Goal: Task Accomplishment & Management: Use online tool/utility

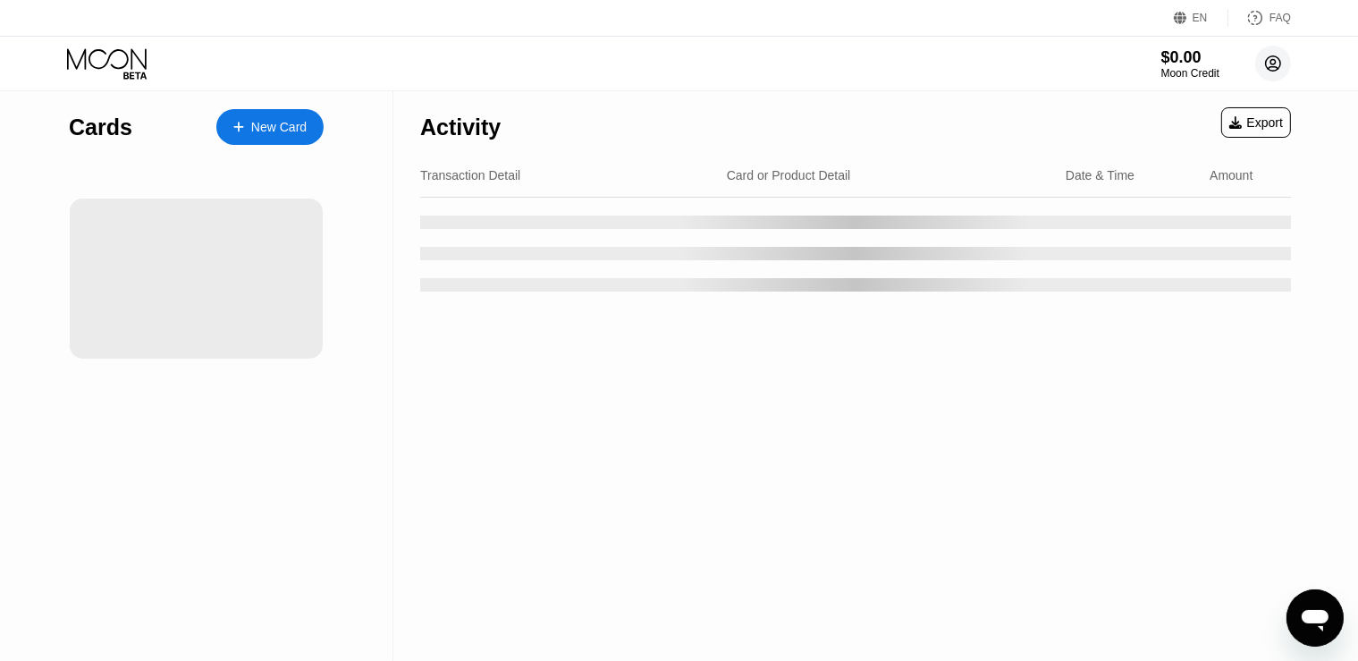
click at [1282, 66] on circle at bounding box center [1273, 64] width 36 height 36
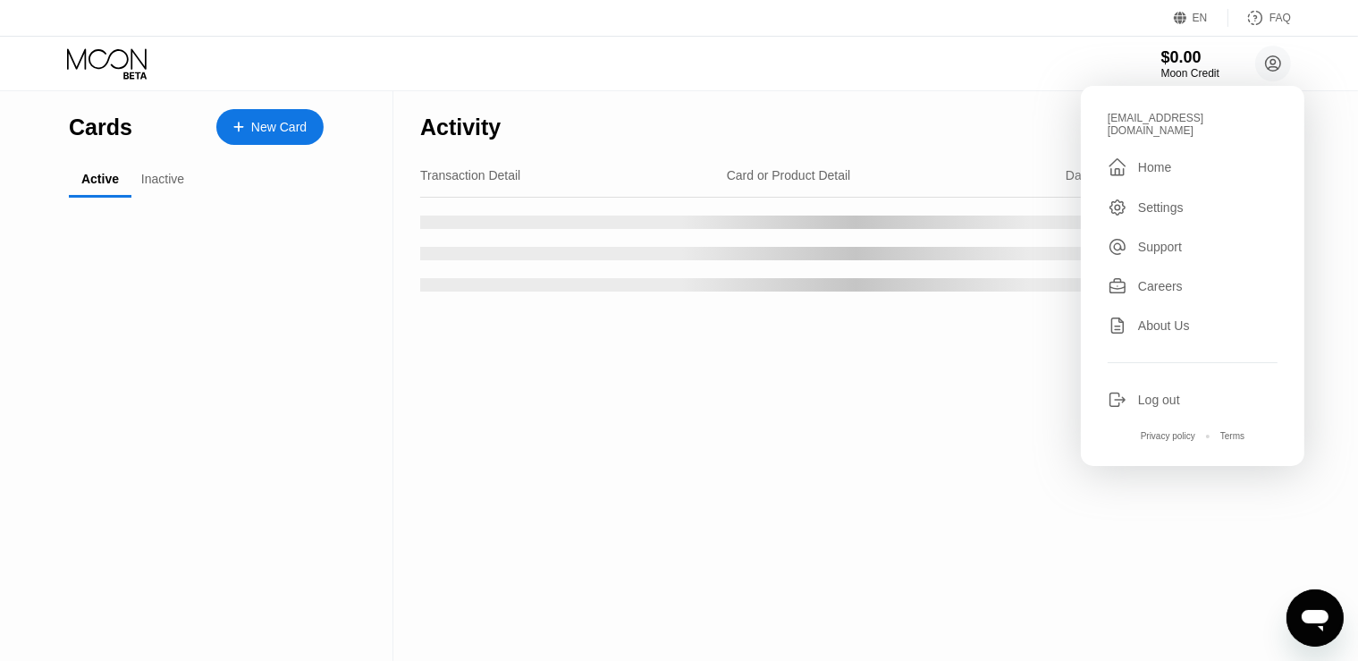
click at [1156, 392] on div "Log out" at bounding box center [1159, 399] width 42 height 14
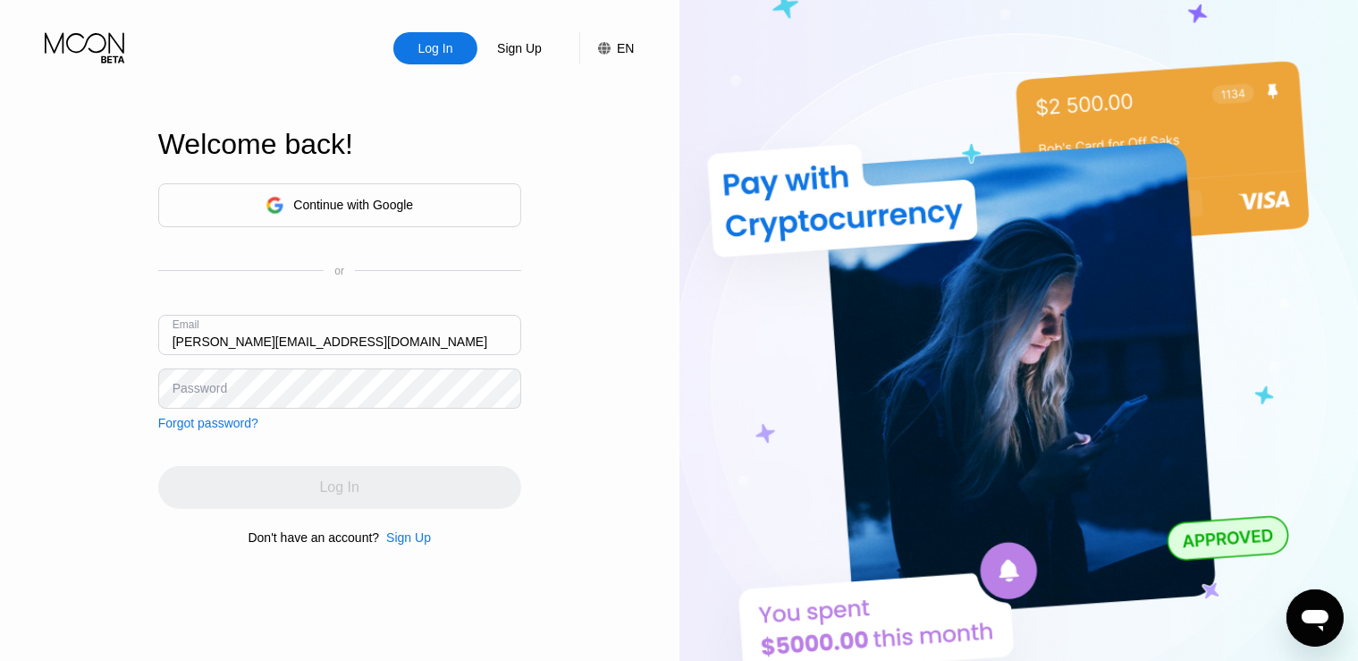
type input "[PERSON_NAME][EMAIL_ADDRESS][DOMAIN_NAME]"
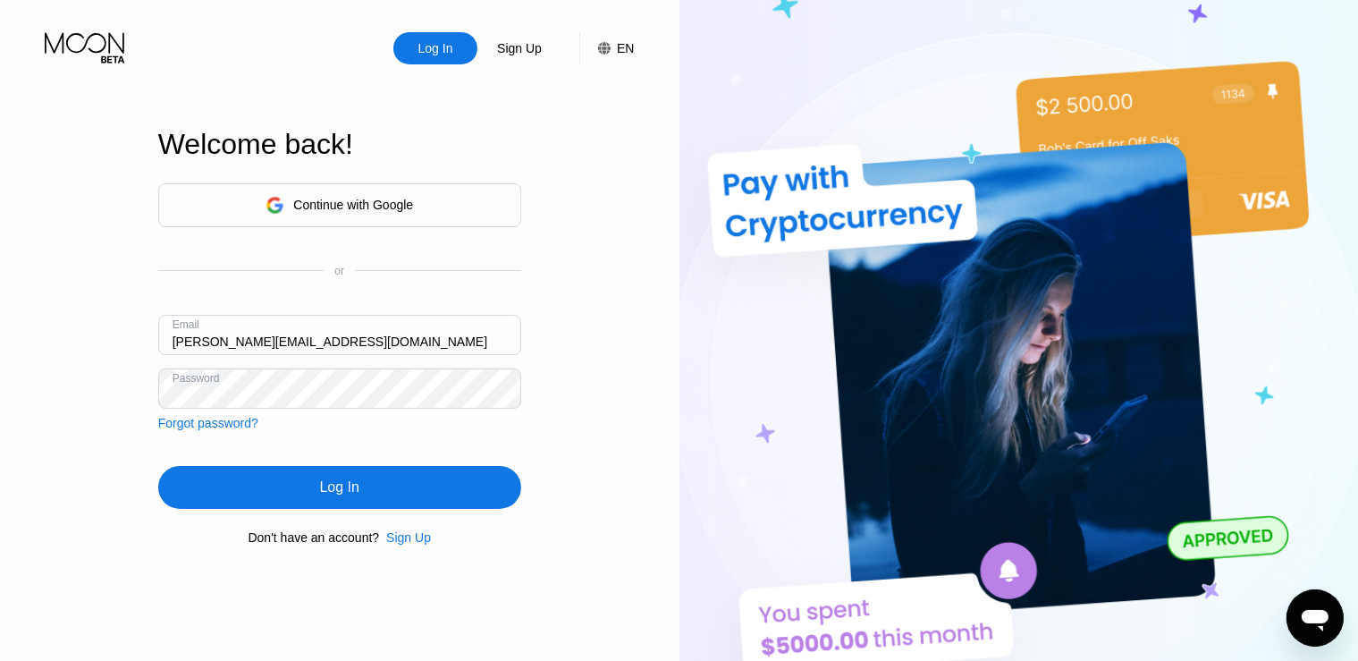
click at [285, 506] on div "Log In" at bounding box center [339, 487] width 363 height 43
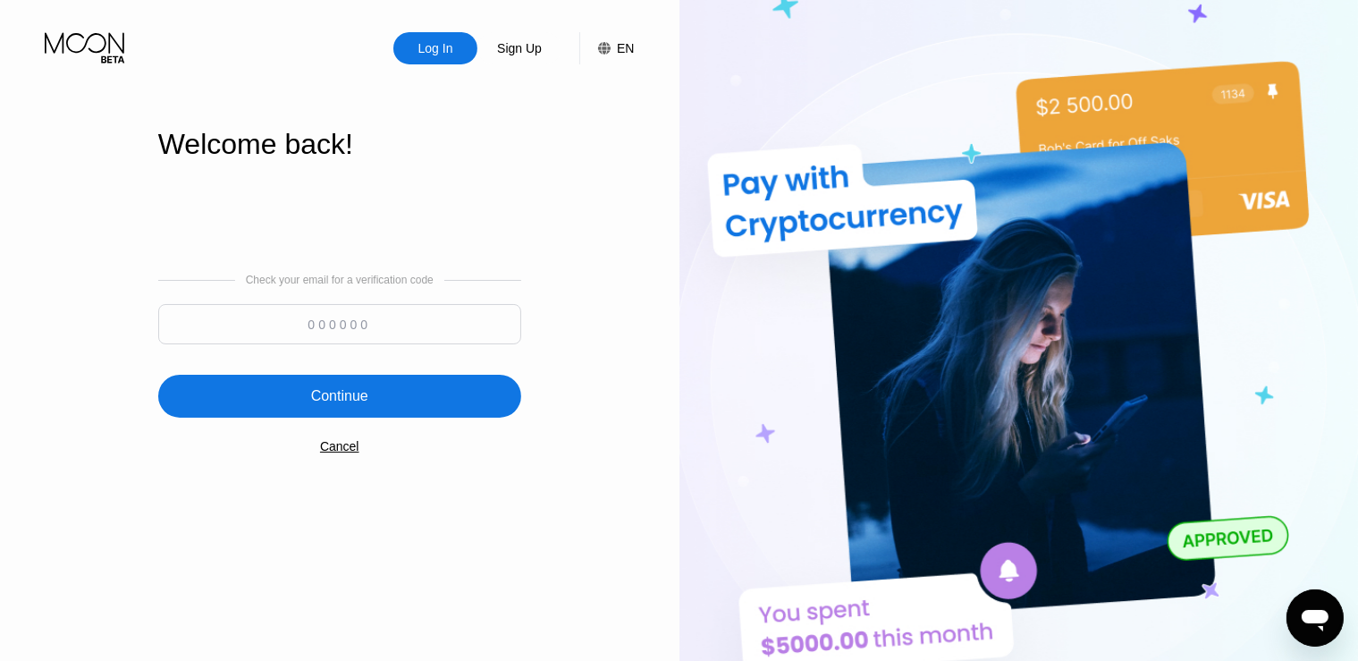
click at [325, 329] on input at bounding box center [339, 324] width 363 height 40
paste input "716816"
type input "716816"
click at [323, 399] on div "Continue" at bounding box center [339, 396] width 57 height 18
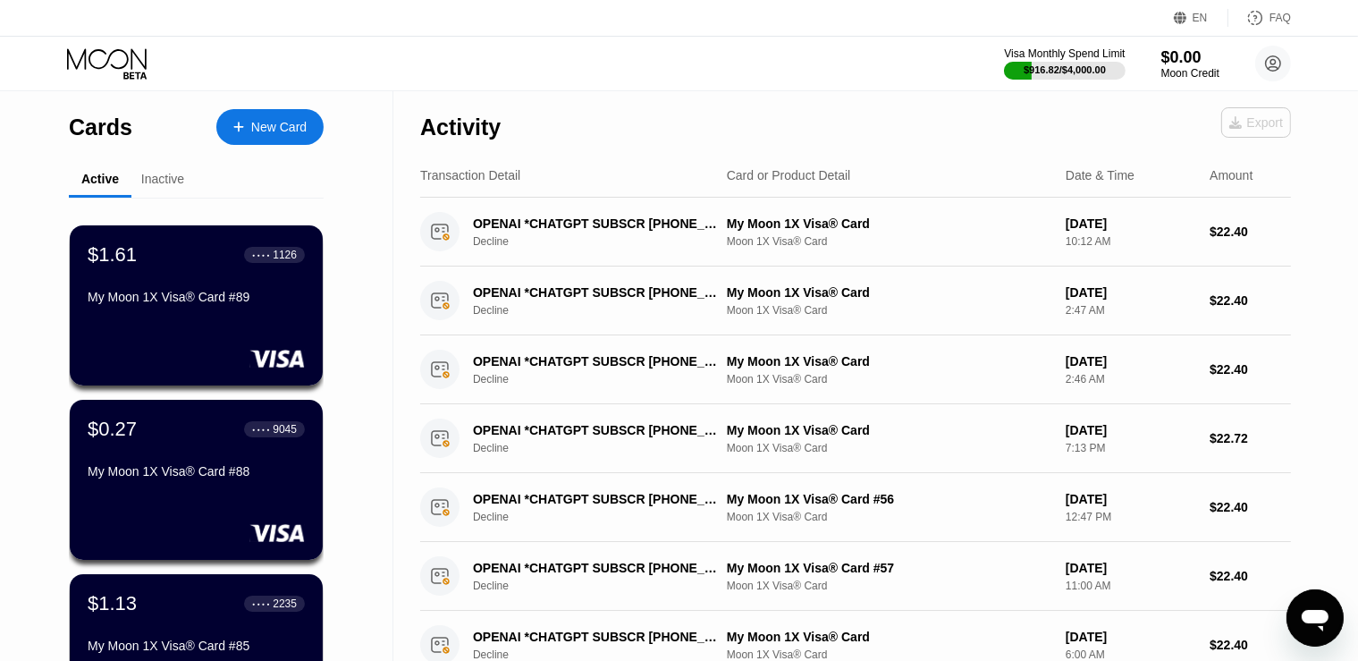
click at [1257, 129] on div "Export" at bounding box center [1256, 122] width 54 height 14
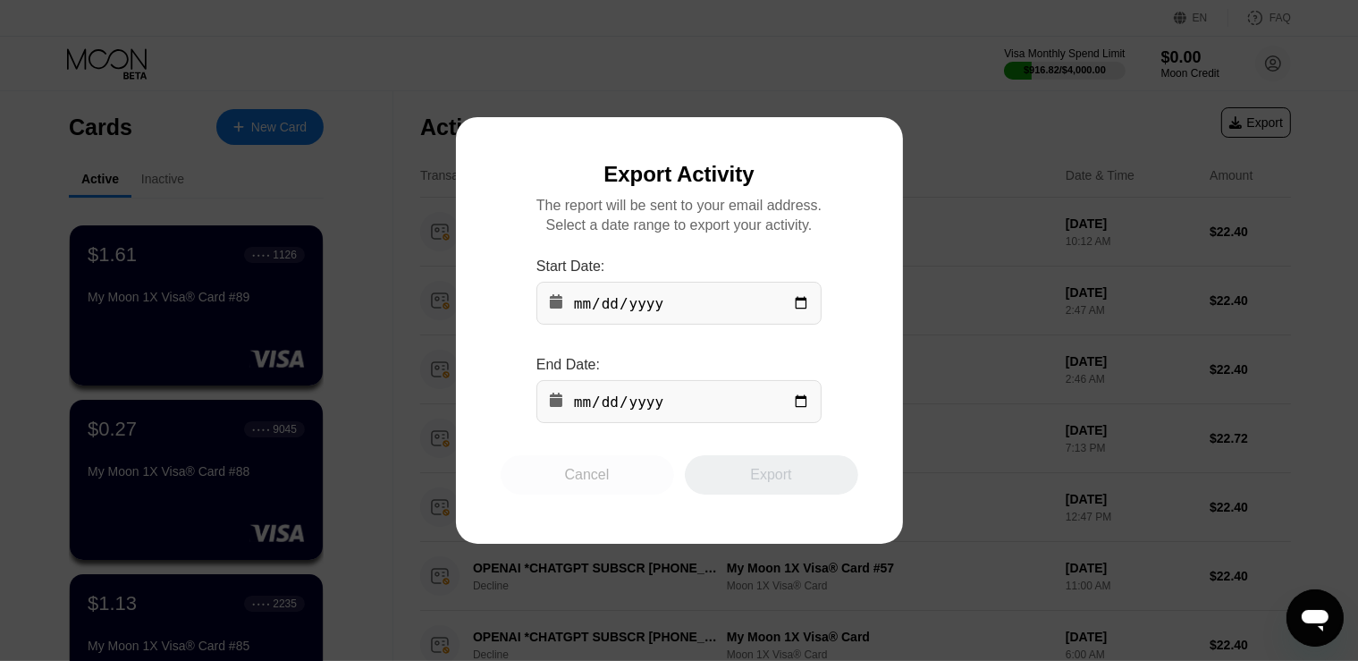
click at [586, 480] on div "Cancel" at bounding box center [587, 475] width 45 height 18
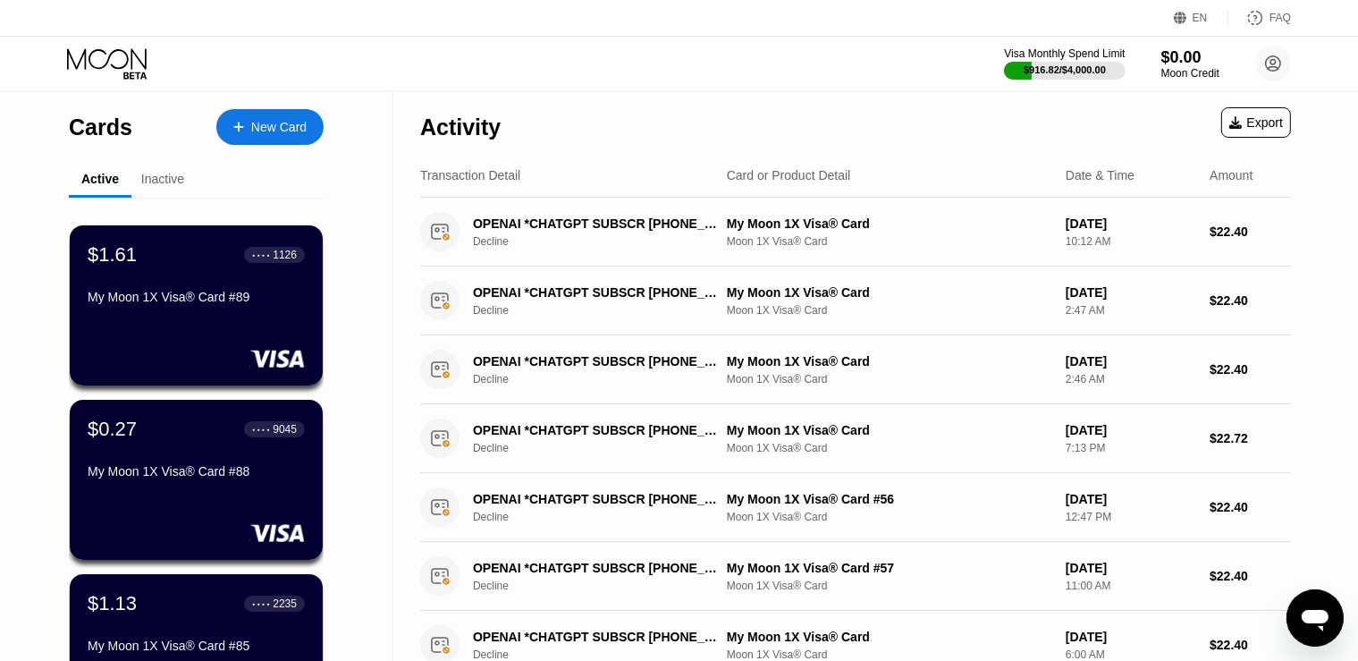
click at [1260, 127] on div "Export" at bounding box center [1256, 122] width 54 height 14
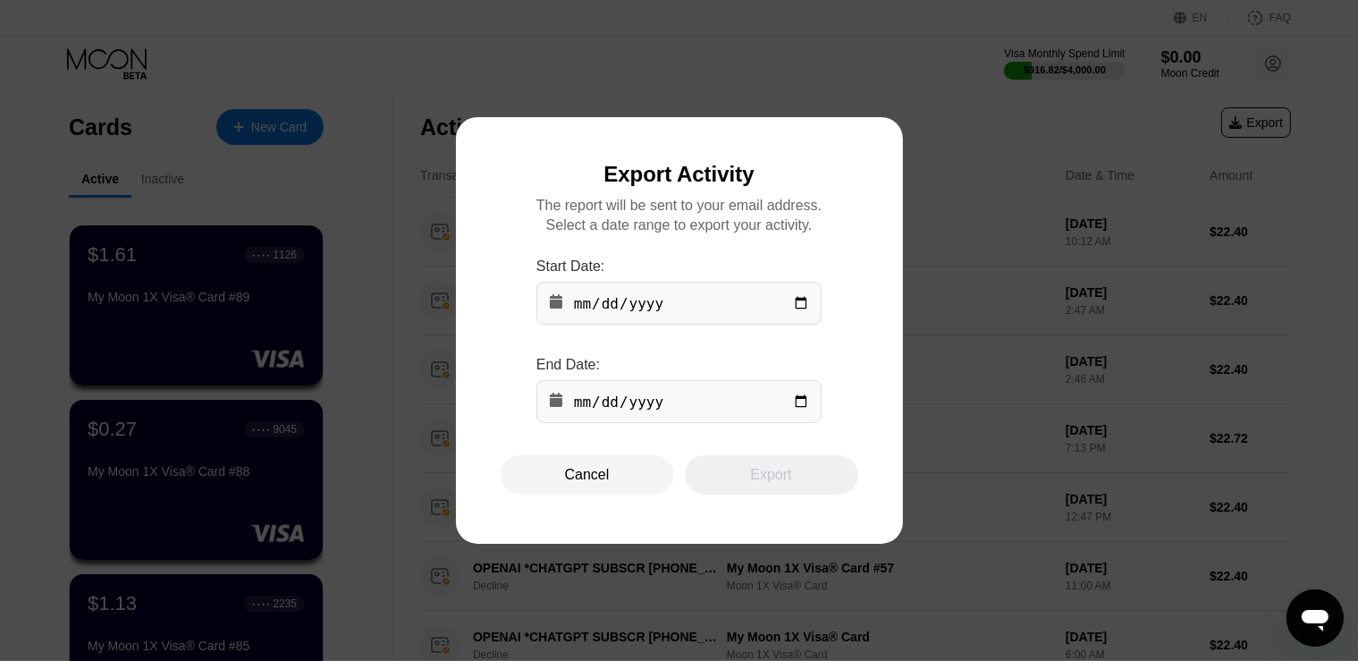
click at [585, 312] on input "date" at bounding box center [678, 303] width 285 height 43
click at [796, 306] on input "date" at bounding box center [678, 303] width 285 height 43
type input "2025-08-24"
click at [678, 402] on input "date" at bounding box center [678, 401] width 285 height 43
click at [794, 402] on input "date" at bounding box center [678, 401] width 285 height 43
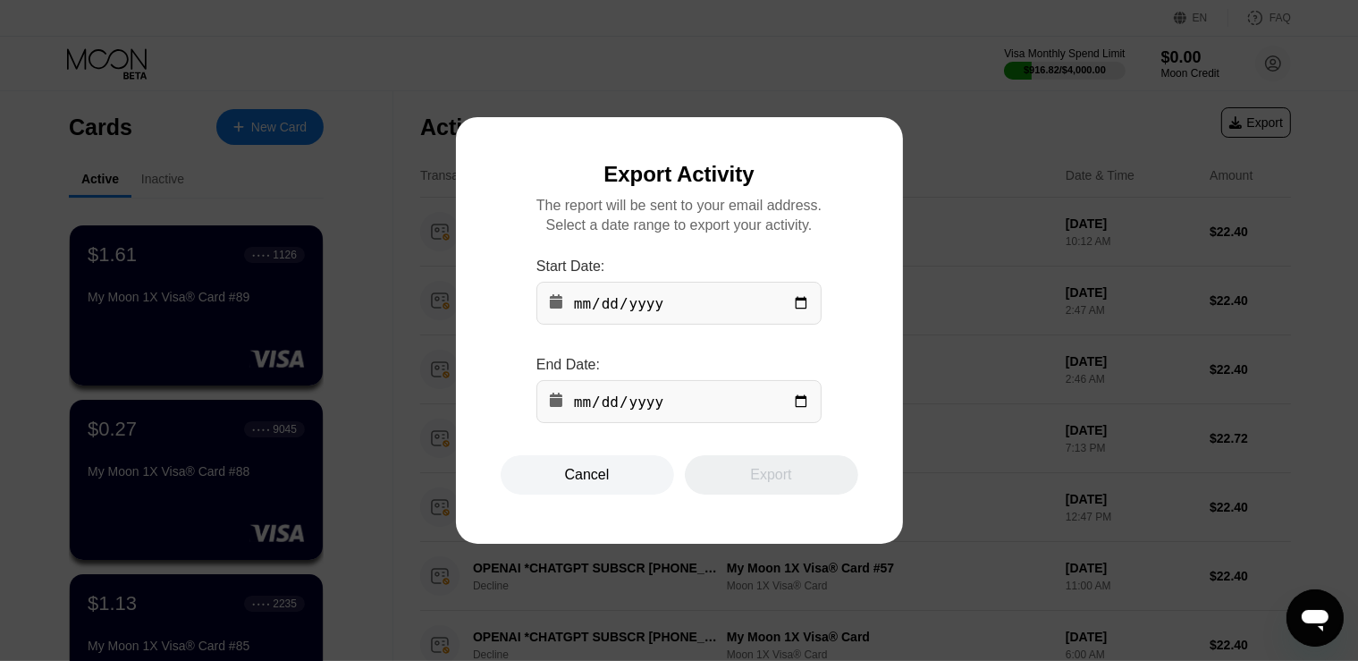
type input "2025-08-24"
click at [777, 481] on div "Export" at bounding box center [770, 475] width 41 height 18
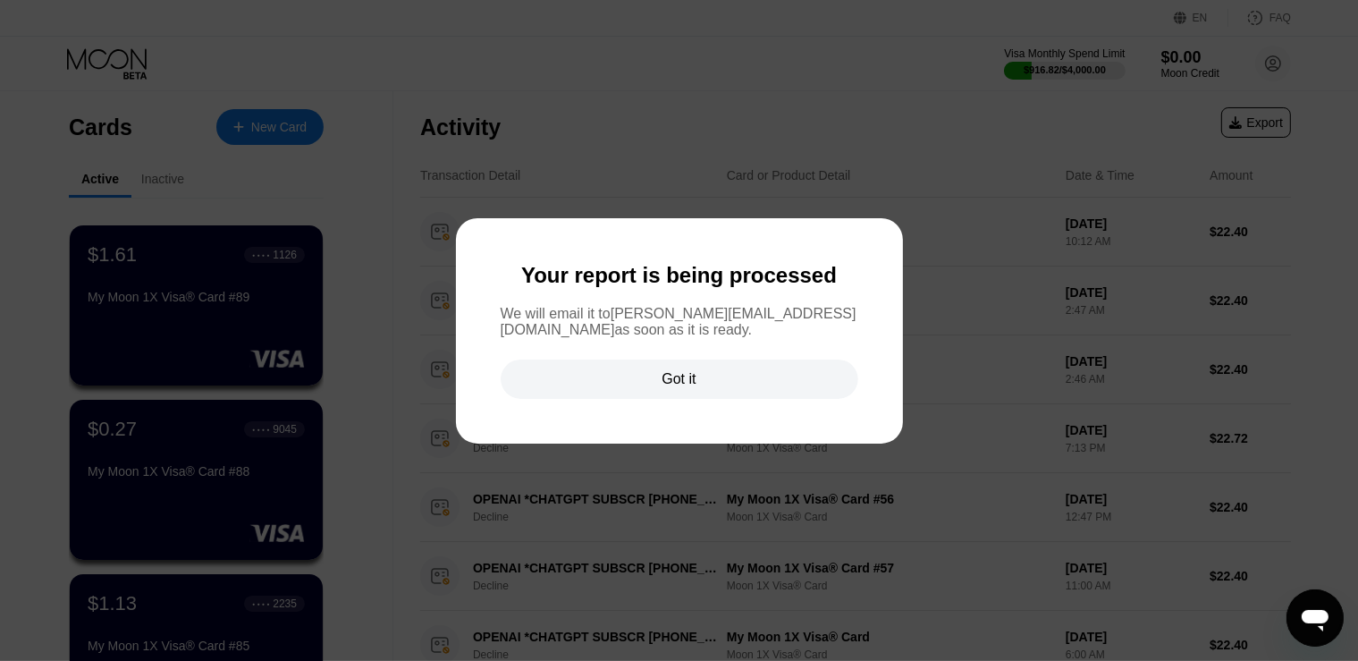
click at [720, 383] on div "Got it" at bounding box center [680, 378] width 358 height 39
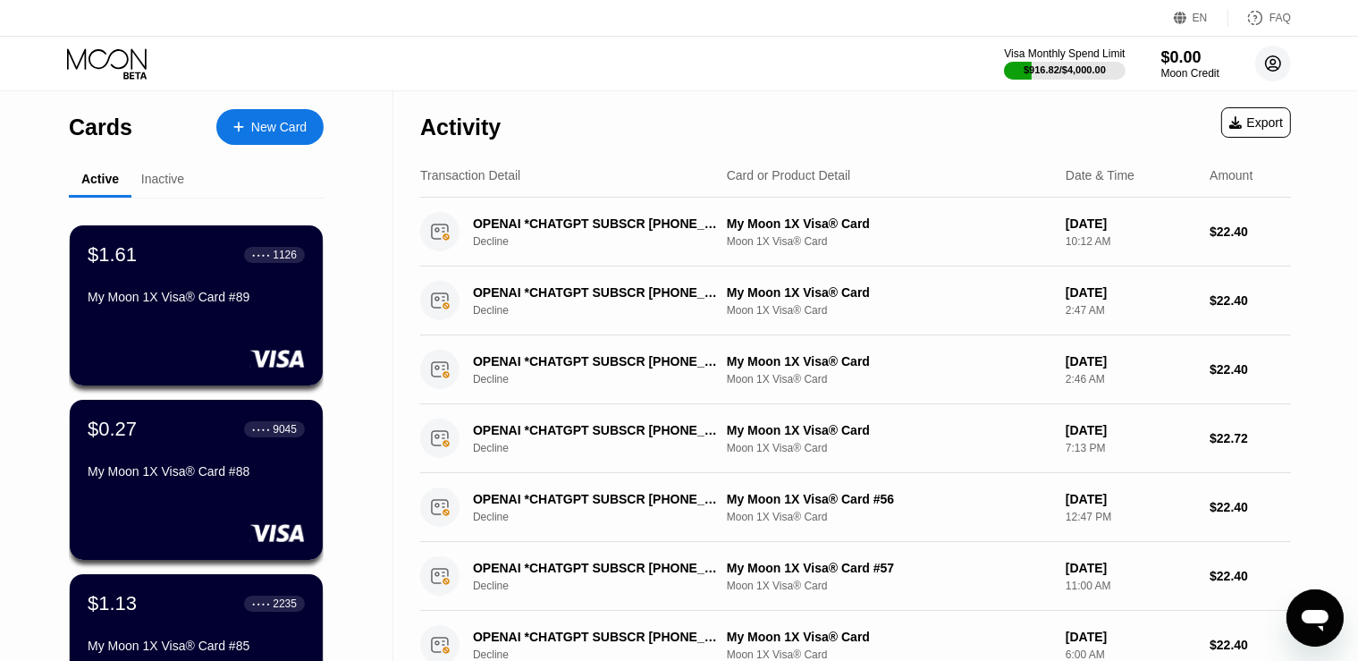
click at [1269, 63] on circle at bounding box center [1273, 64] width 36 height 36
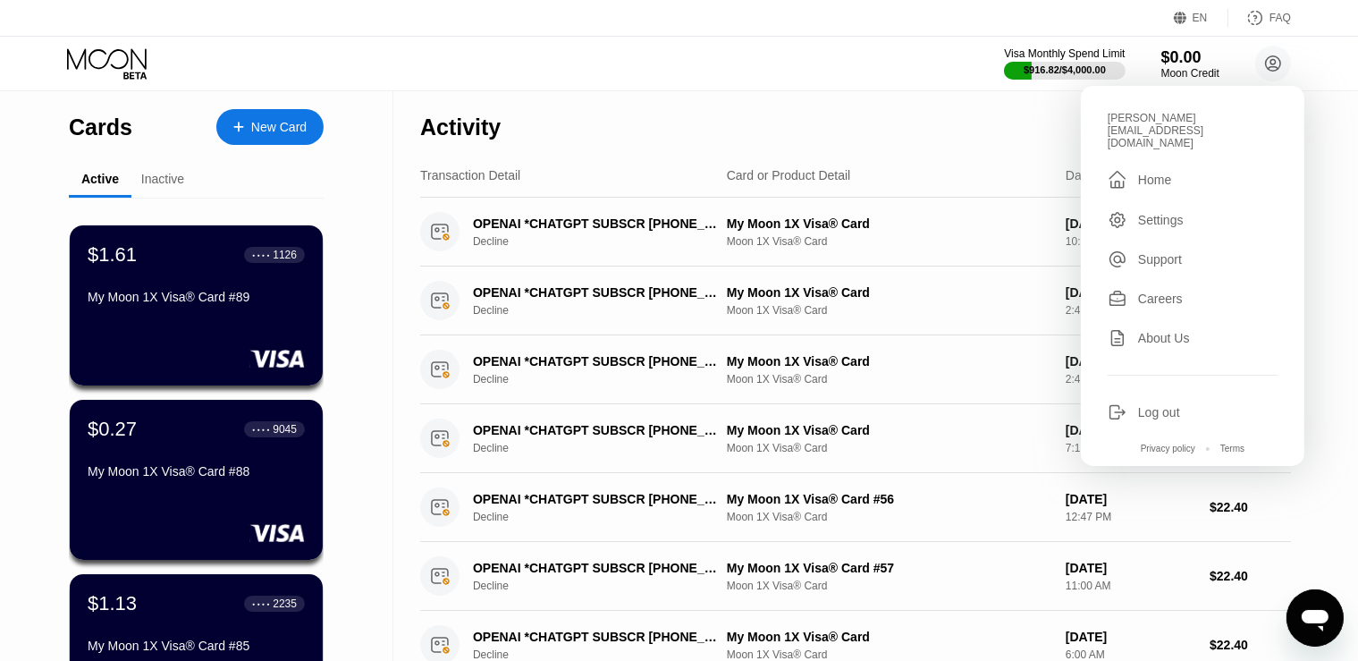
click at [807, 109] on div "Activity Export" at bounding box center [855, 122] width 871 height 63
